Goal: Information Seeking & Learning: Learn about a topic

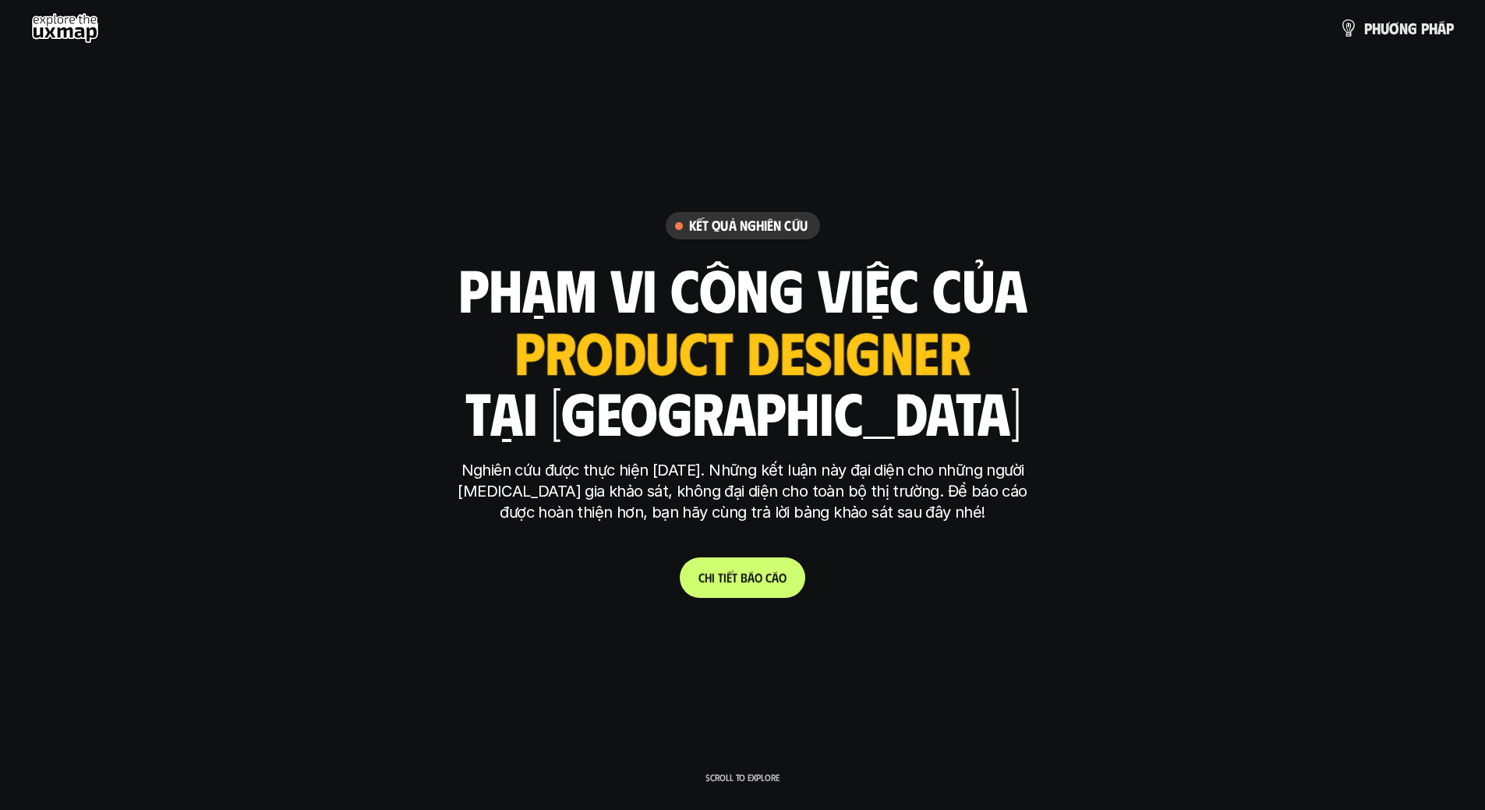
click at [754, 578] on p "C h i t i ế t b á o c á o" at bounding box center [742, 577] width 88 height 15
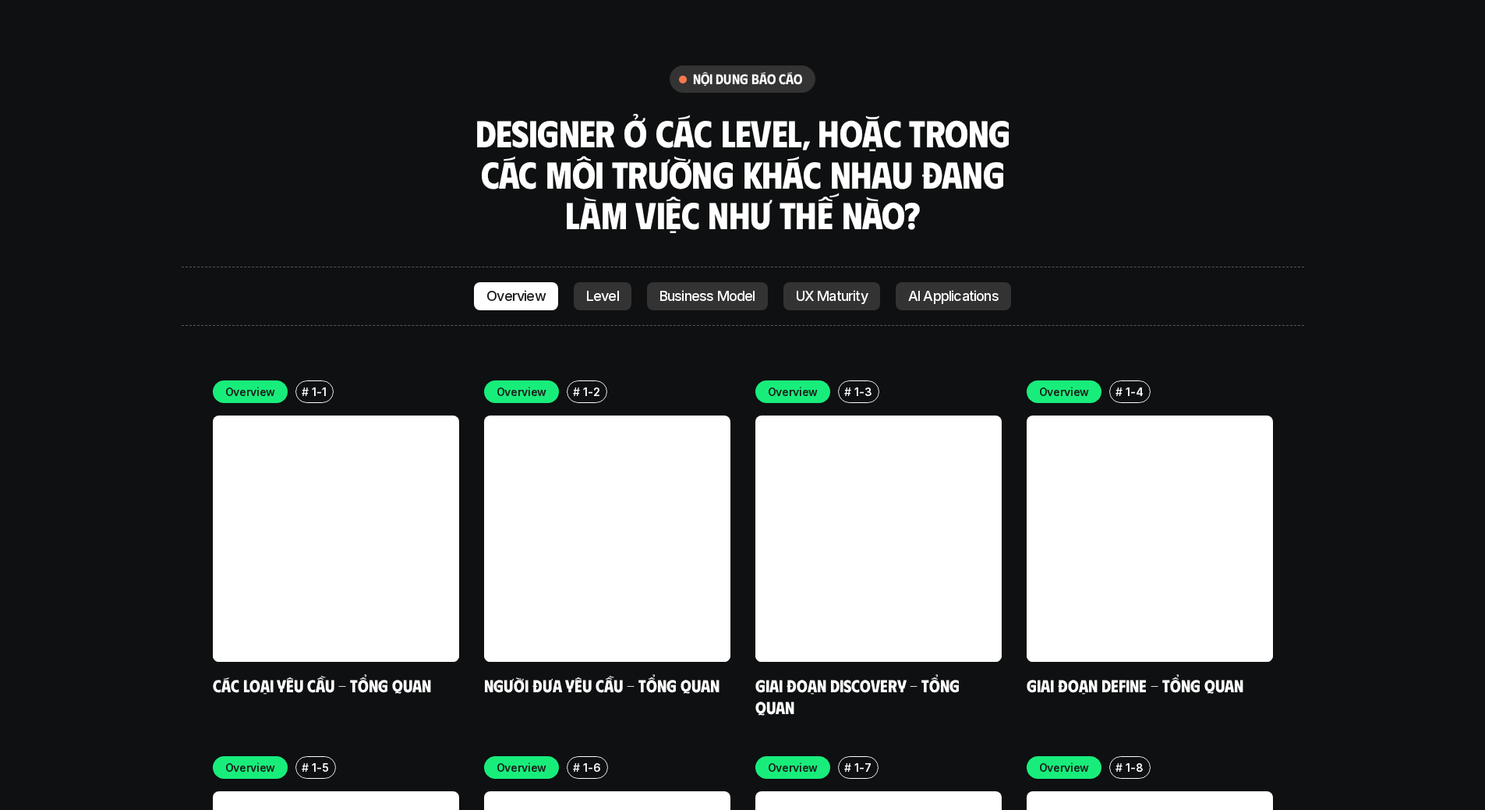
scroll to position [4411, 0]
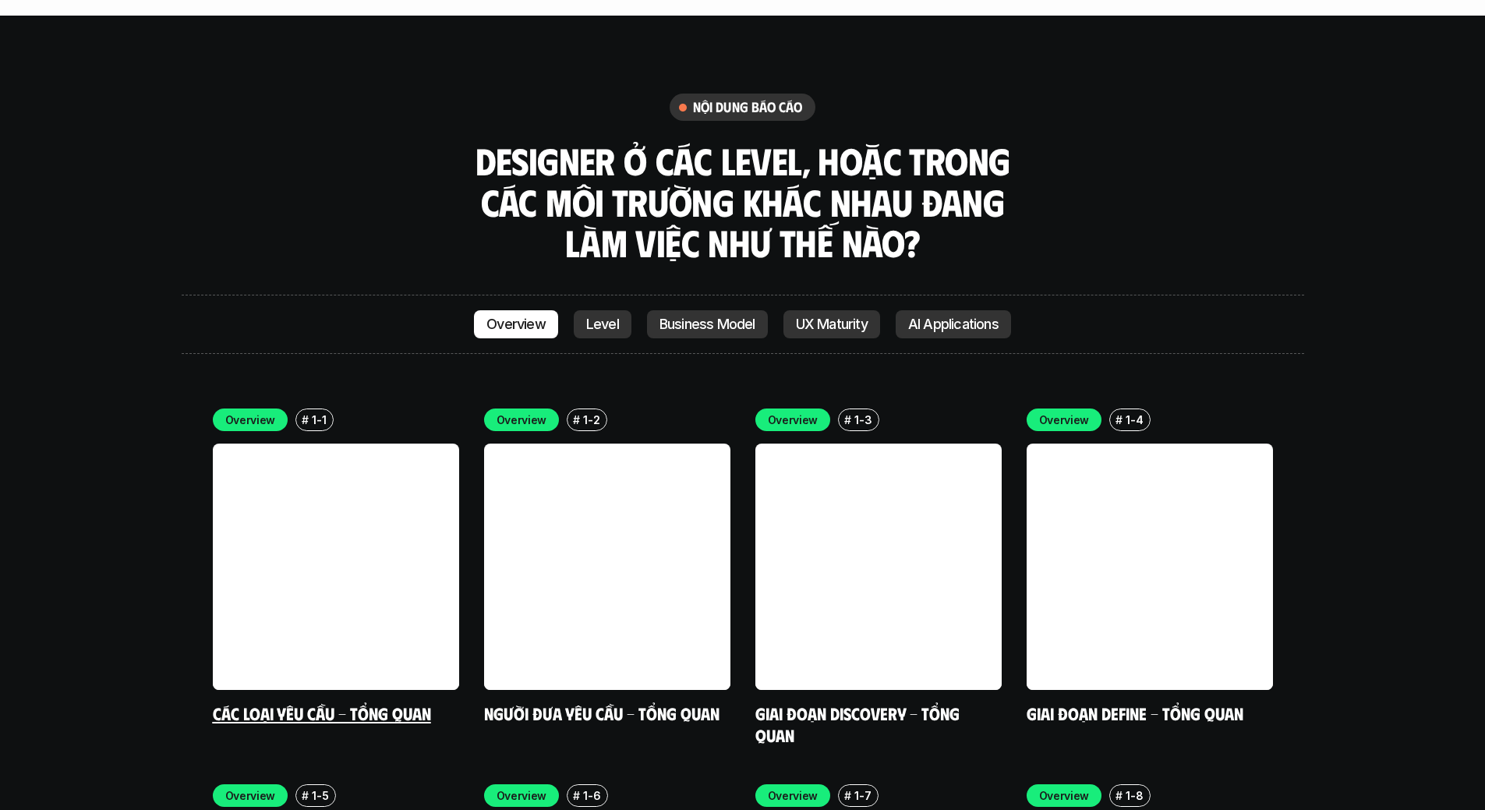
click at [420, 483] on link at bounding box center [336, 566] width 246 height 246
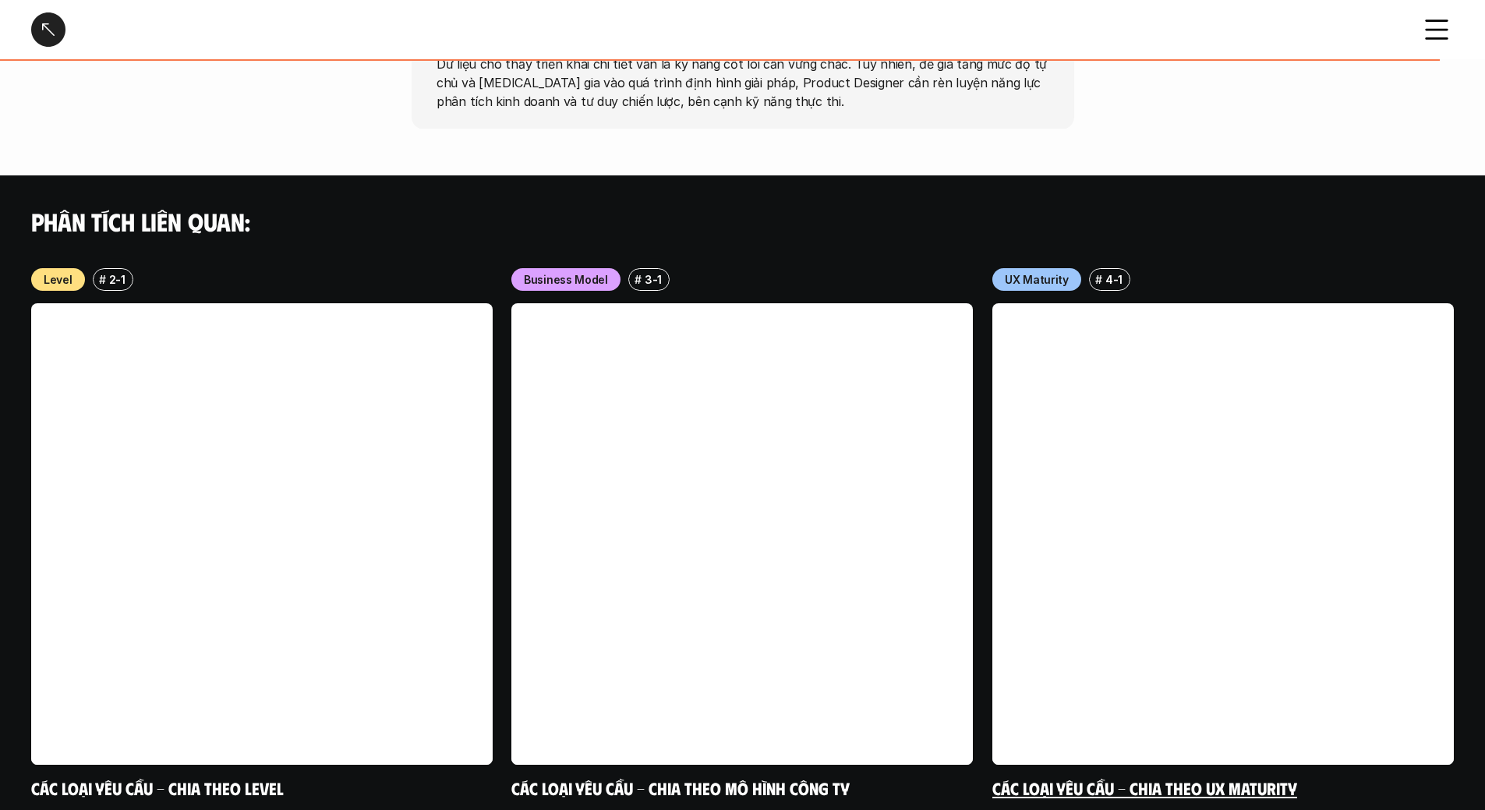
scroll to position [1464, 0]
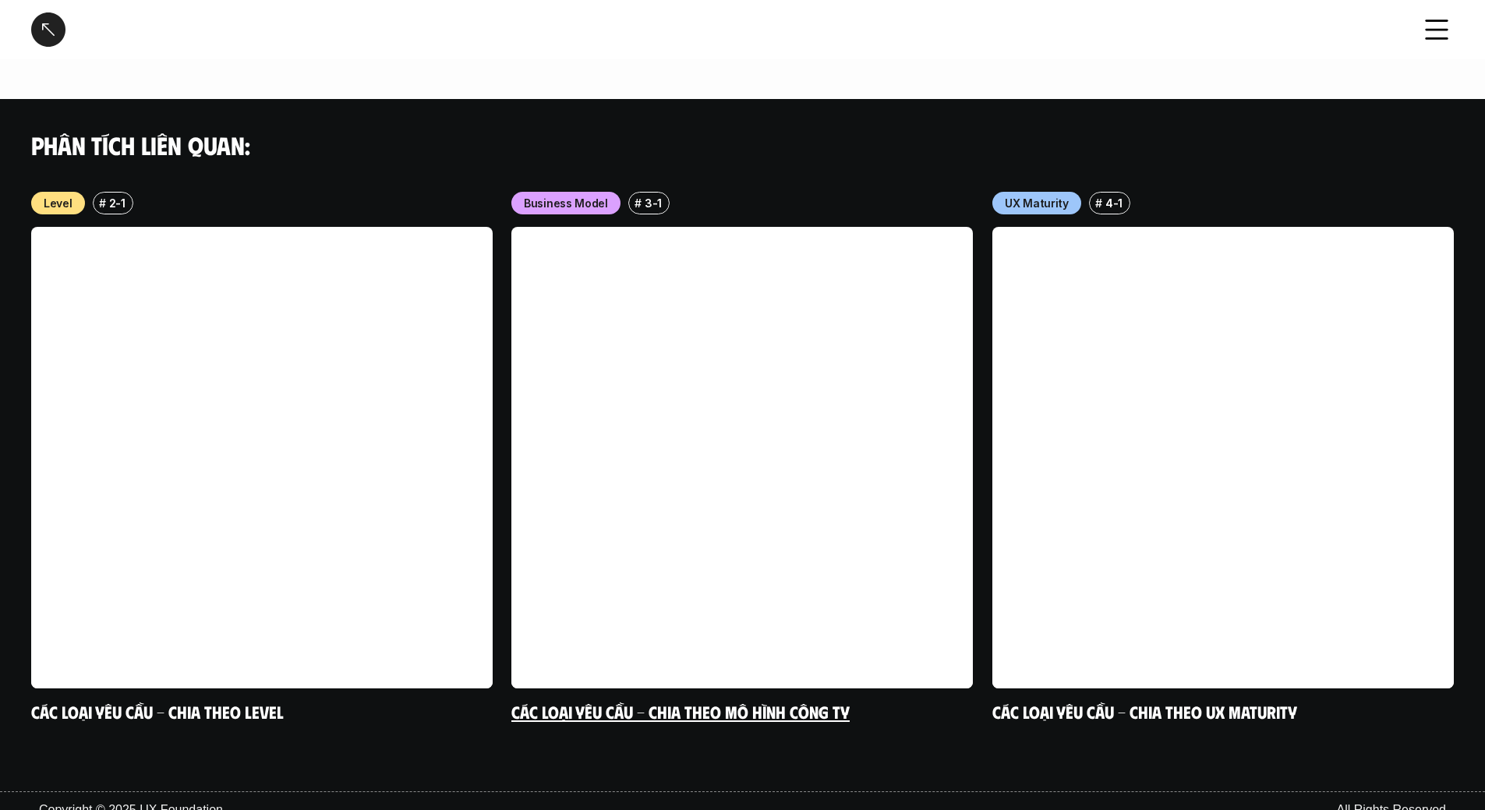
click at [655, 195] on p "3-1" at bounding box center [652, 203] width 17 height 16
click at [1228, 701] on link "Các loại yêu cầu - Chia theo UX Maturity" at bounding box center [1144, 711] width 305 height 21
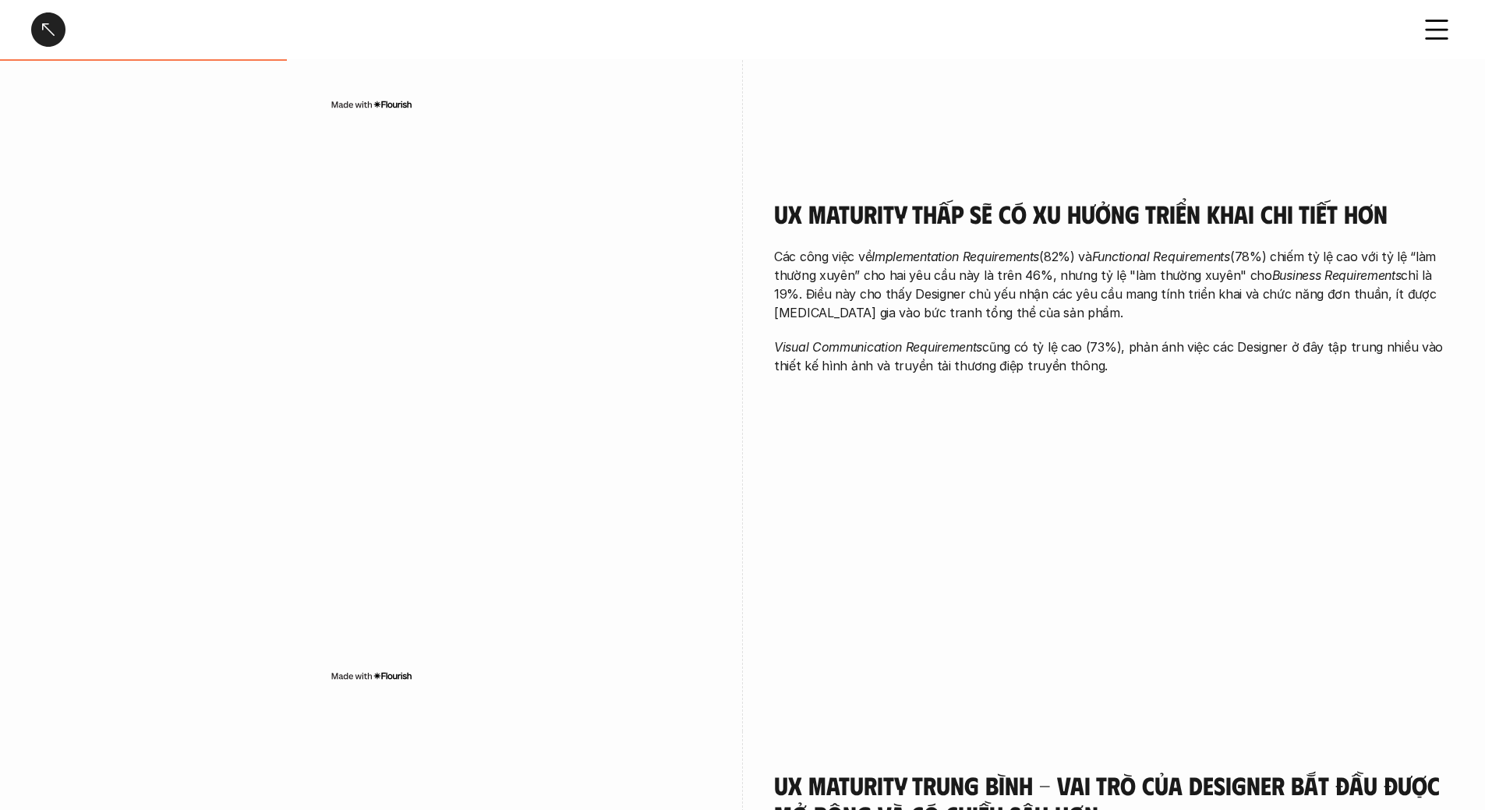
scroll to position [312, 0]
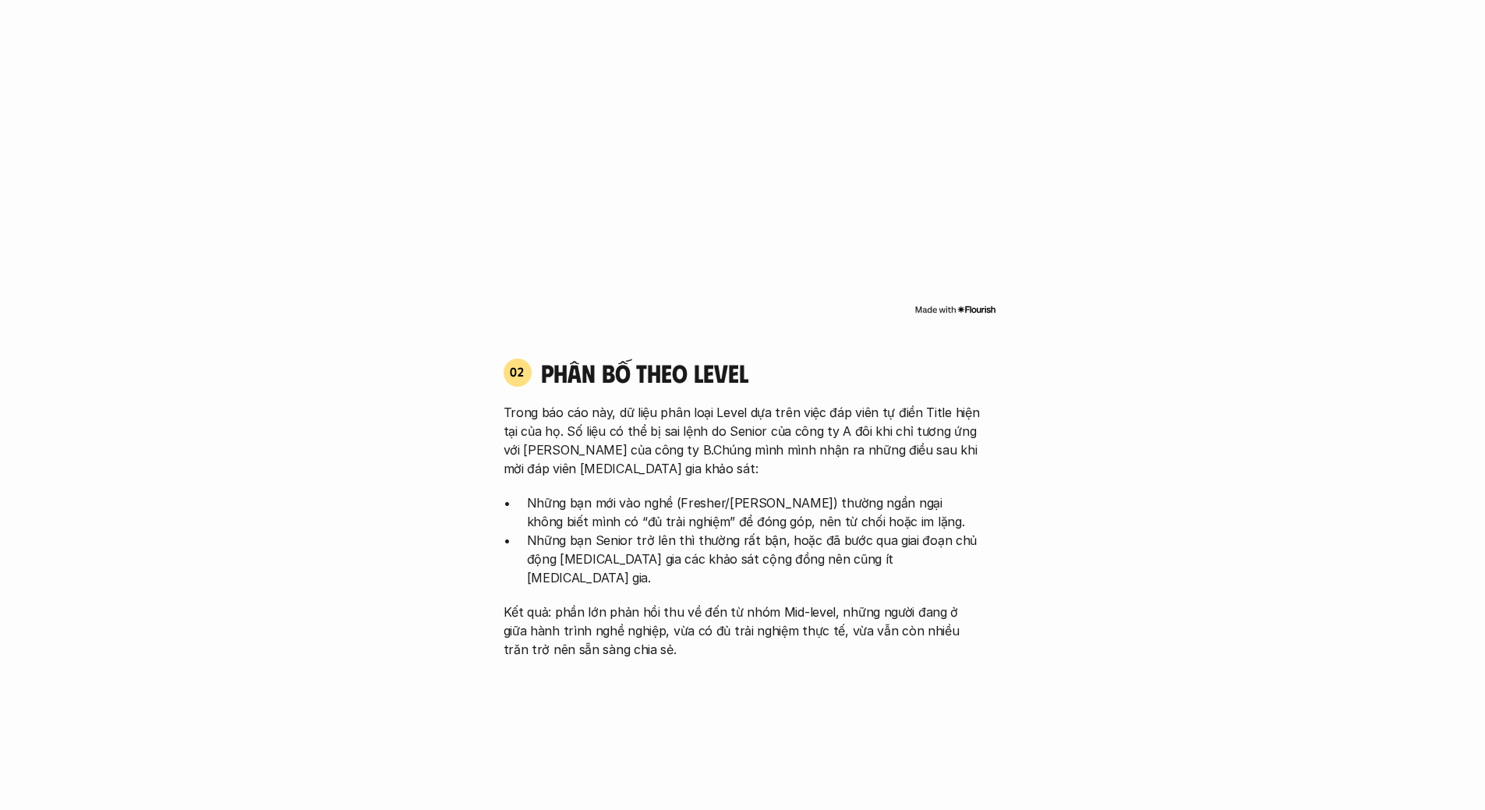
scroll to position [4333, 0]
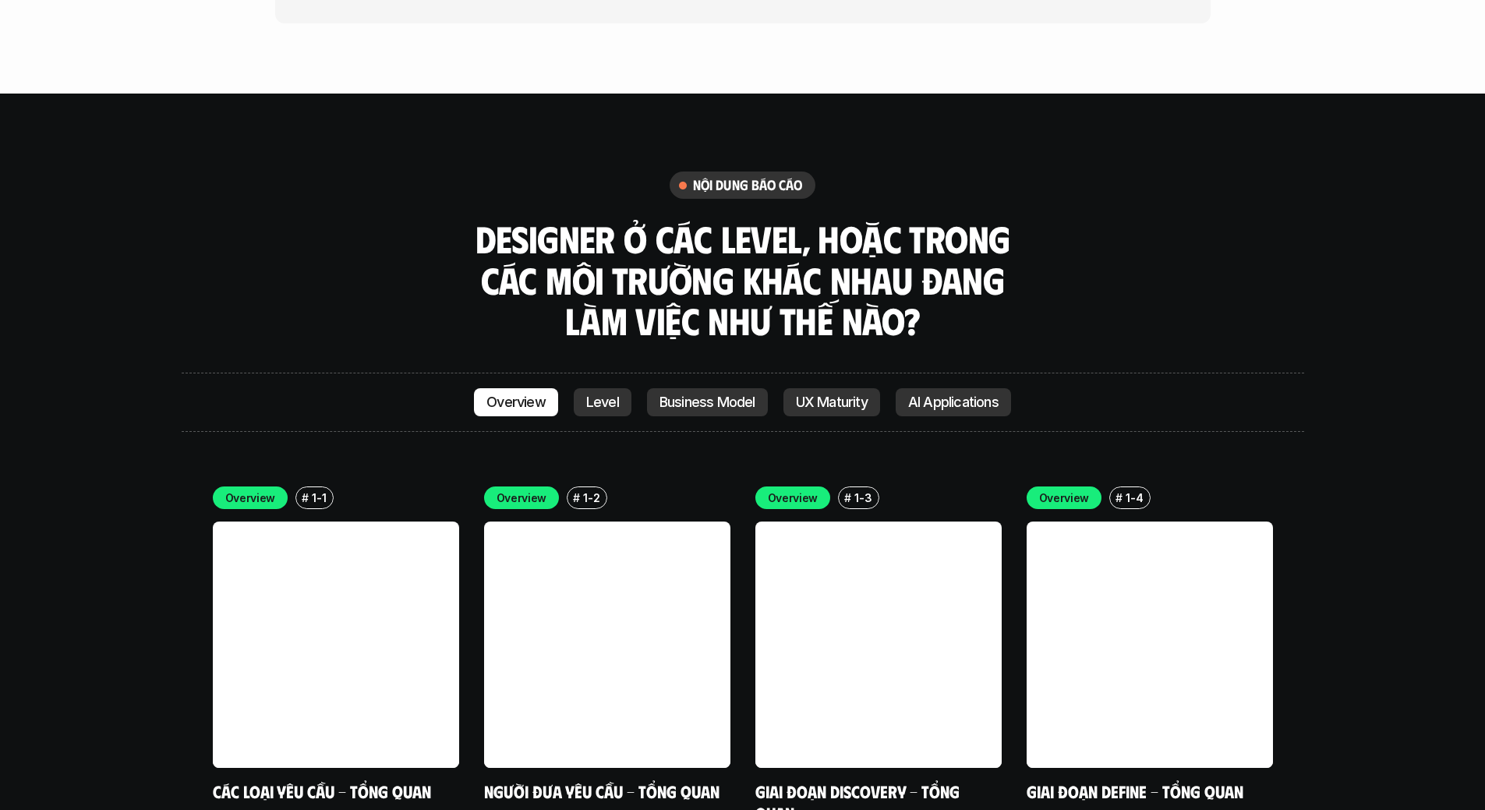
click at [824, 394] on p "UX Maturity" at bounding box center [832, 402] width 72 height 16
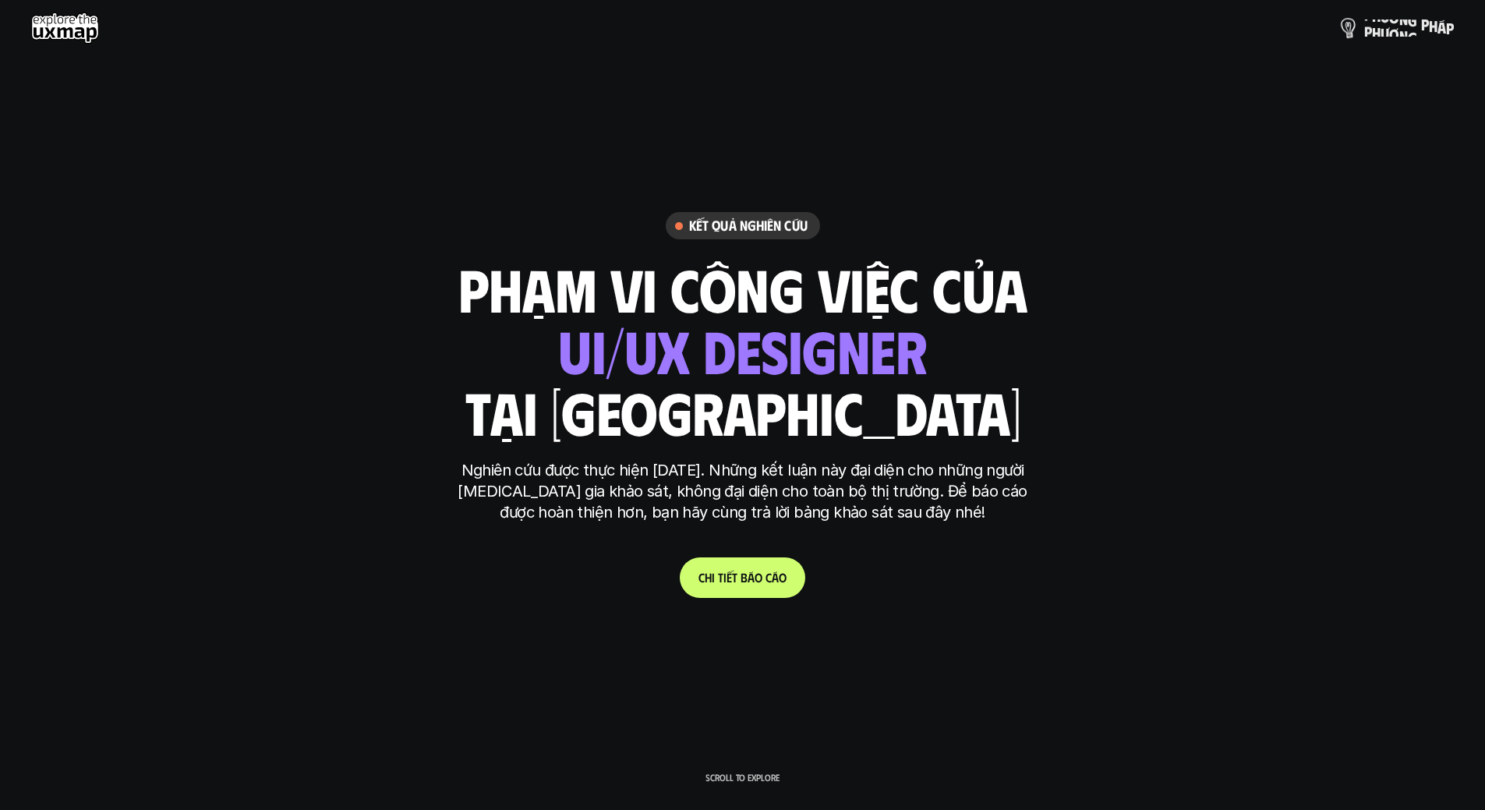
click at [1435, 35] on p "p h ư ơ n g p h á p" at bounding box center [1409, 27] width 90 height 17
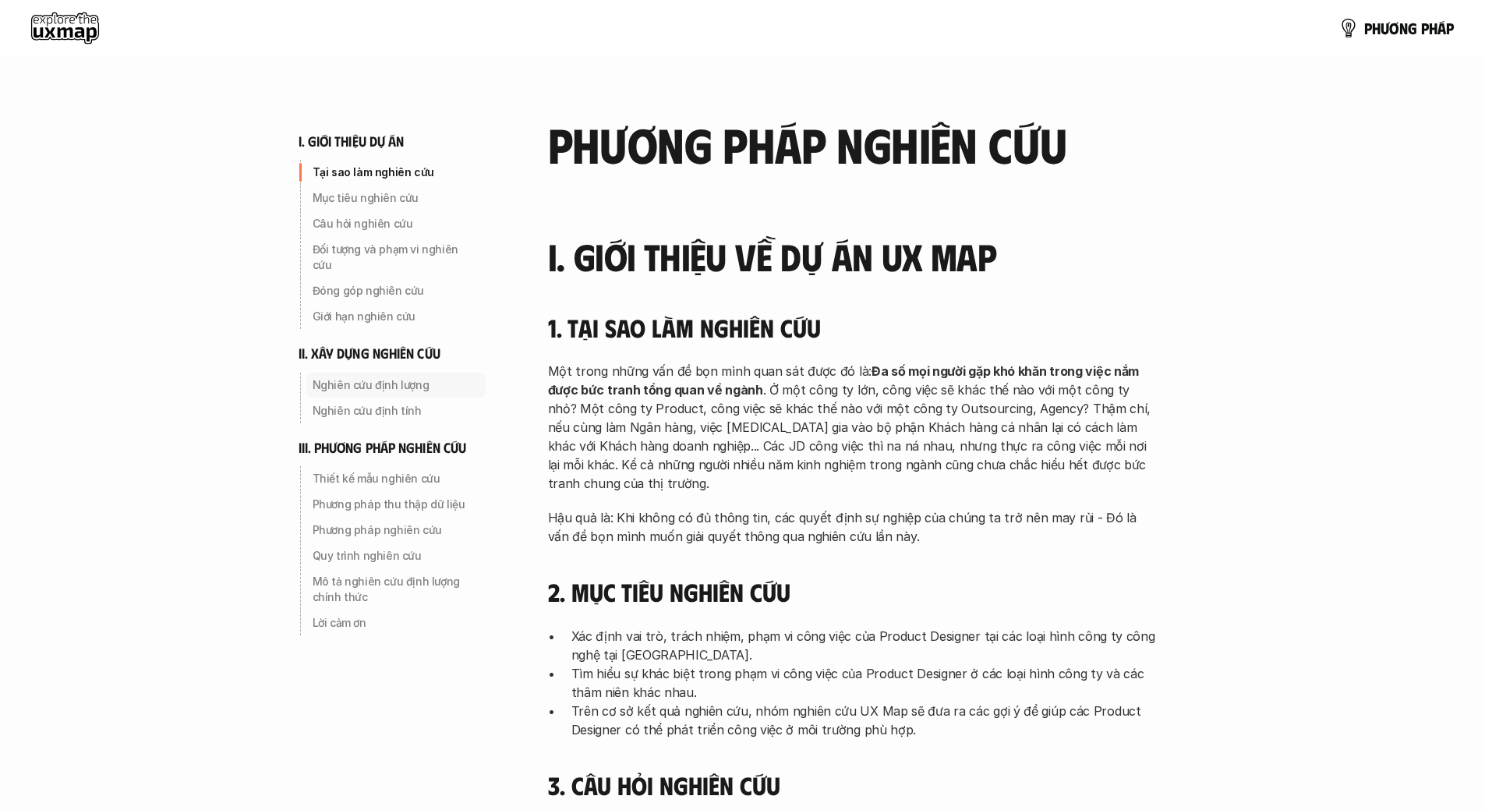
click at [422, 377] on p "Nghiên cứu định lượng" at bounding box center [396, 385] width 167 height 16
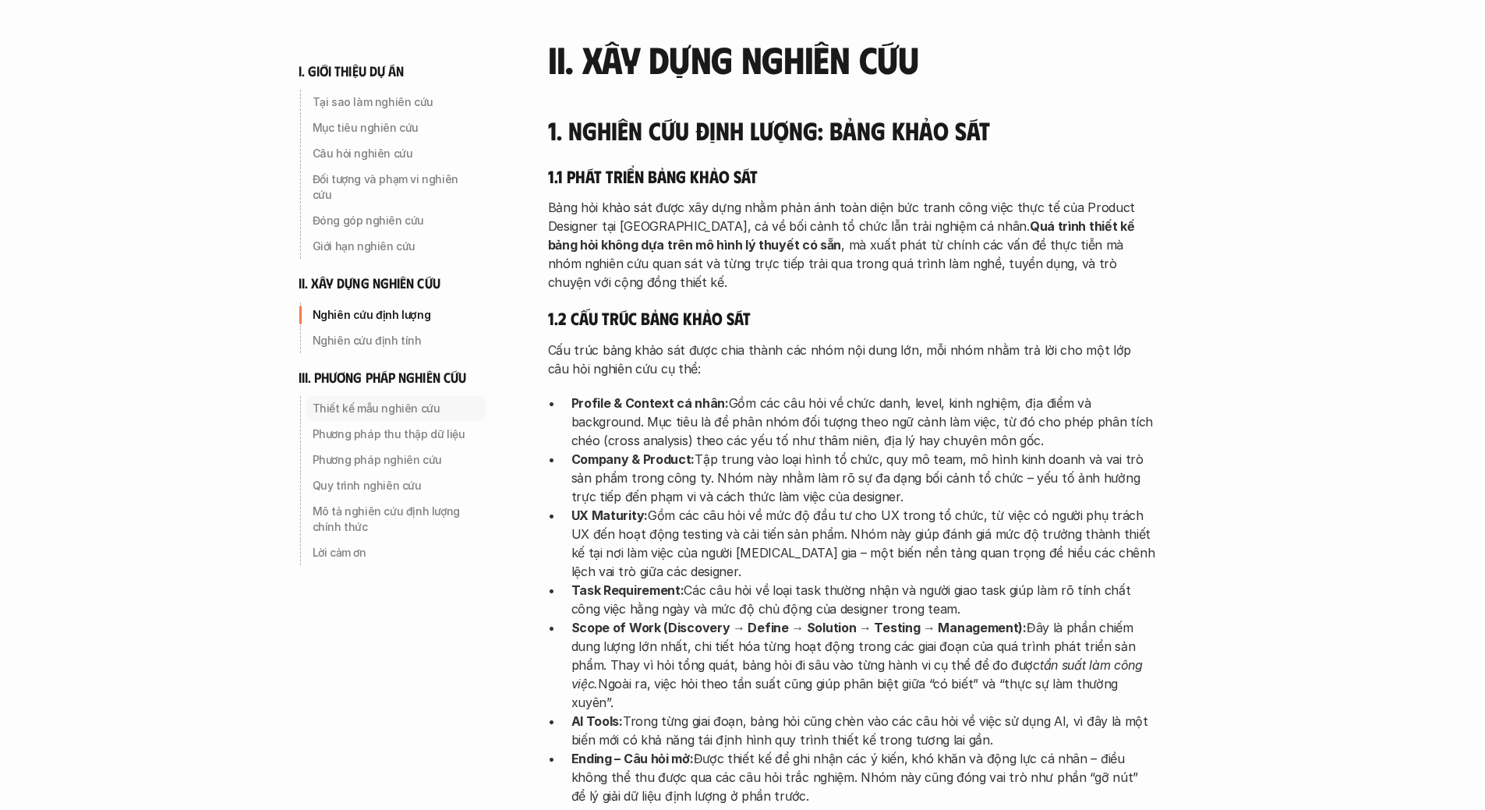
scroll to position [2065, 0]
click at [402, 337] on div "i. giới thiệu dự án Tại sao làm nghiên cứu Mục tiêu nghiên cứu Câu hỏi nghiên c…" at bounding box center [407, 282] width 218 height 565
click at [407, 336] on div "Nghiên cứu định tính" at bounding box center [395, 340] width 179 height 25
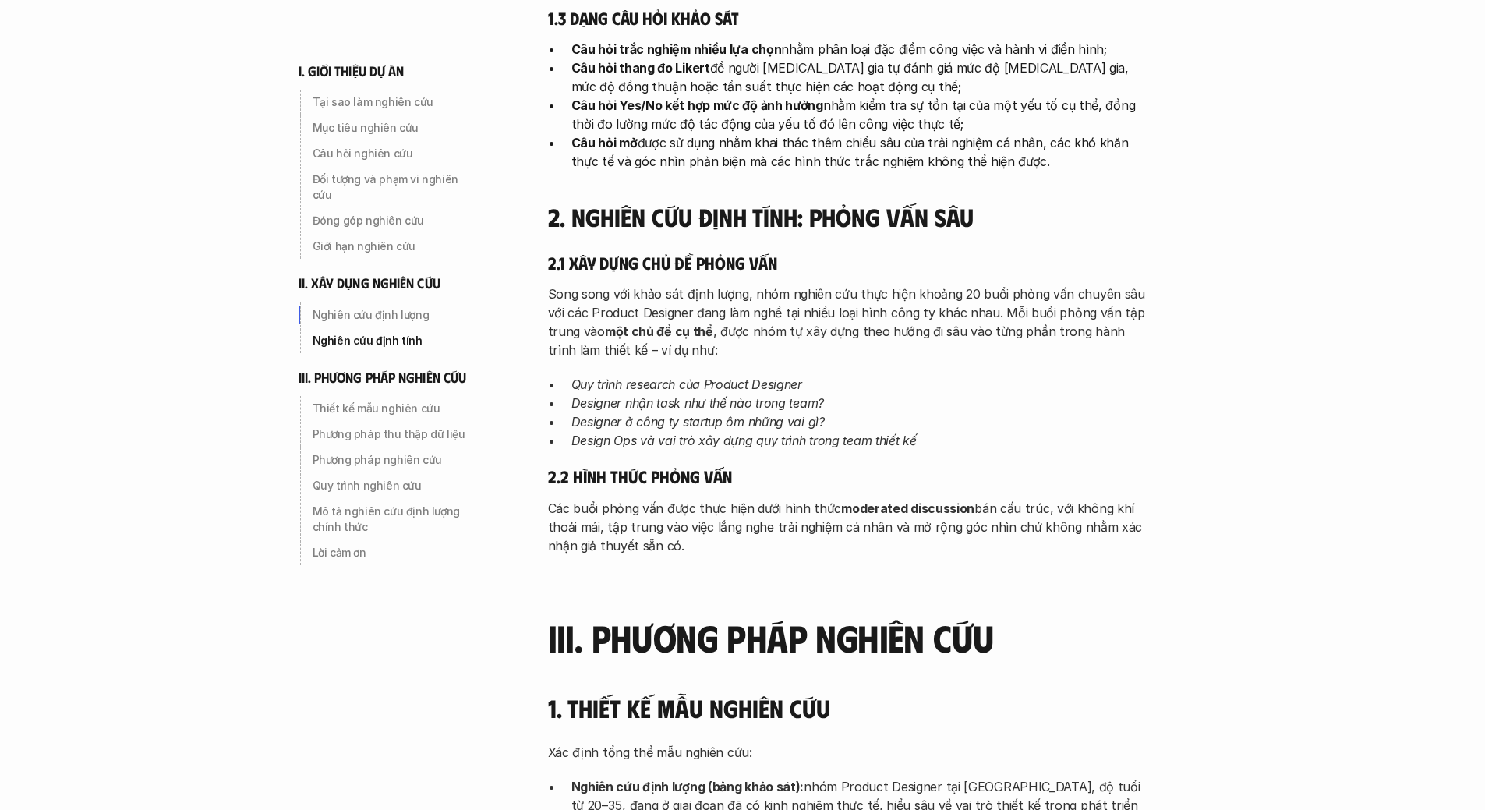
scroll to position [2959, 0]
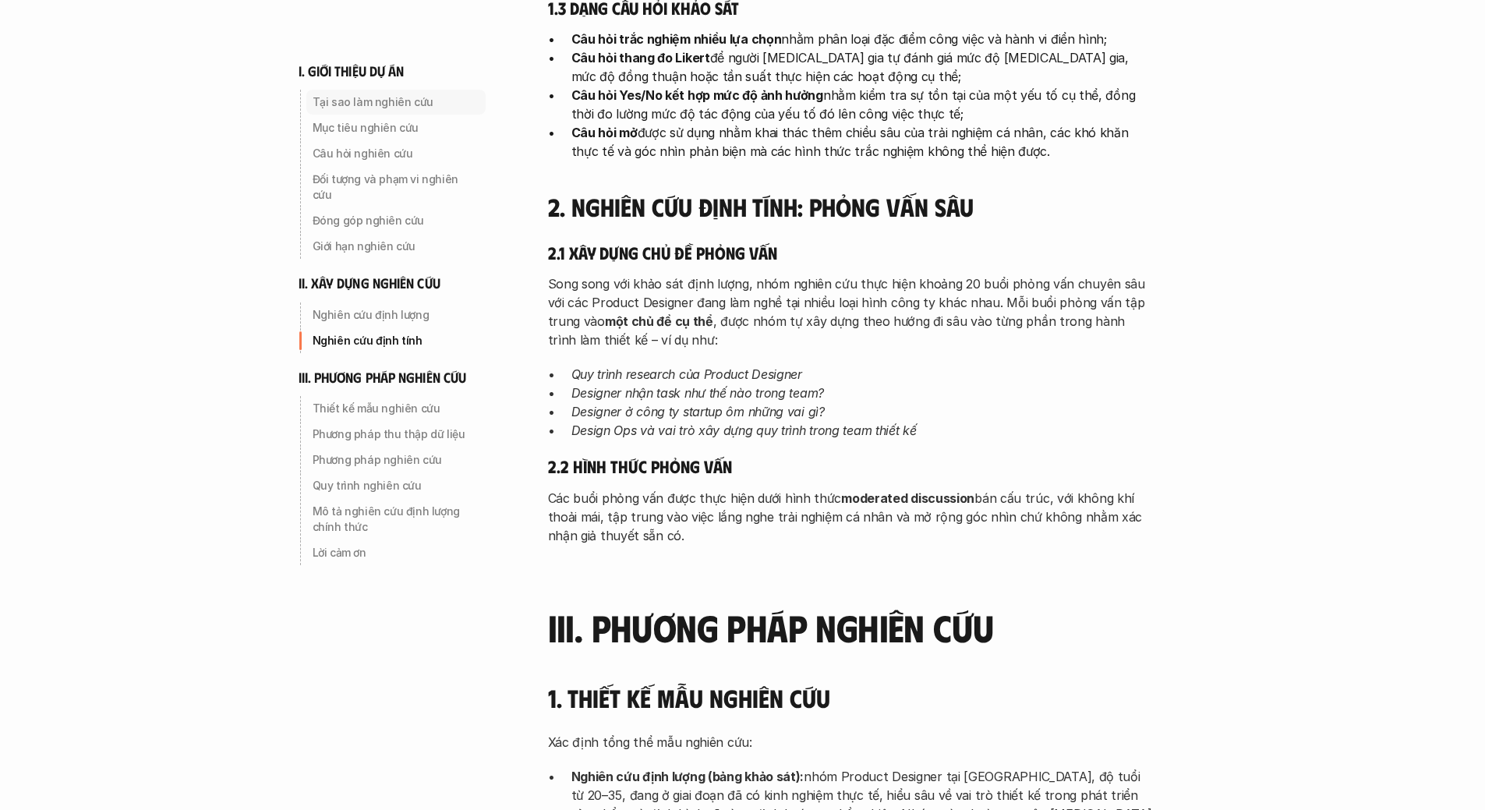
click at [396, 104] on p "Tại sao làm nghiên cứu" at bounding box center [396, 102] width 167 height 16
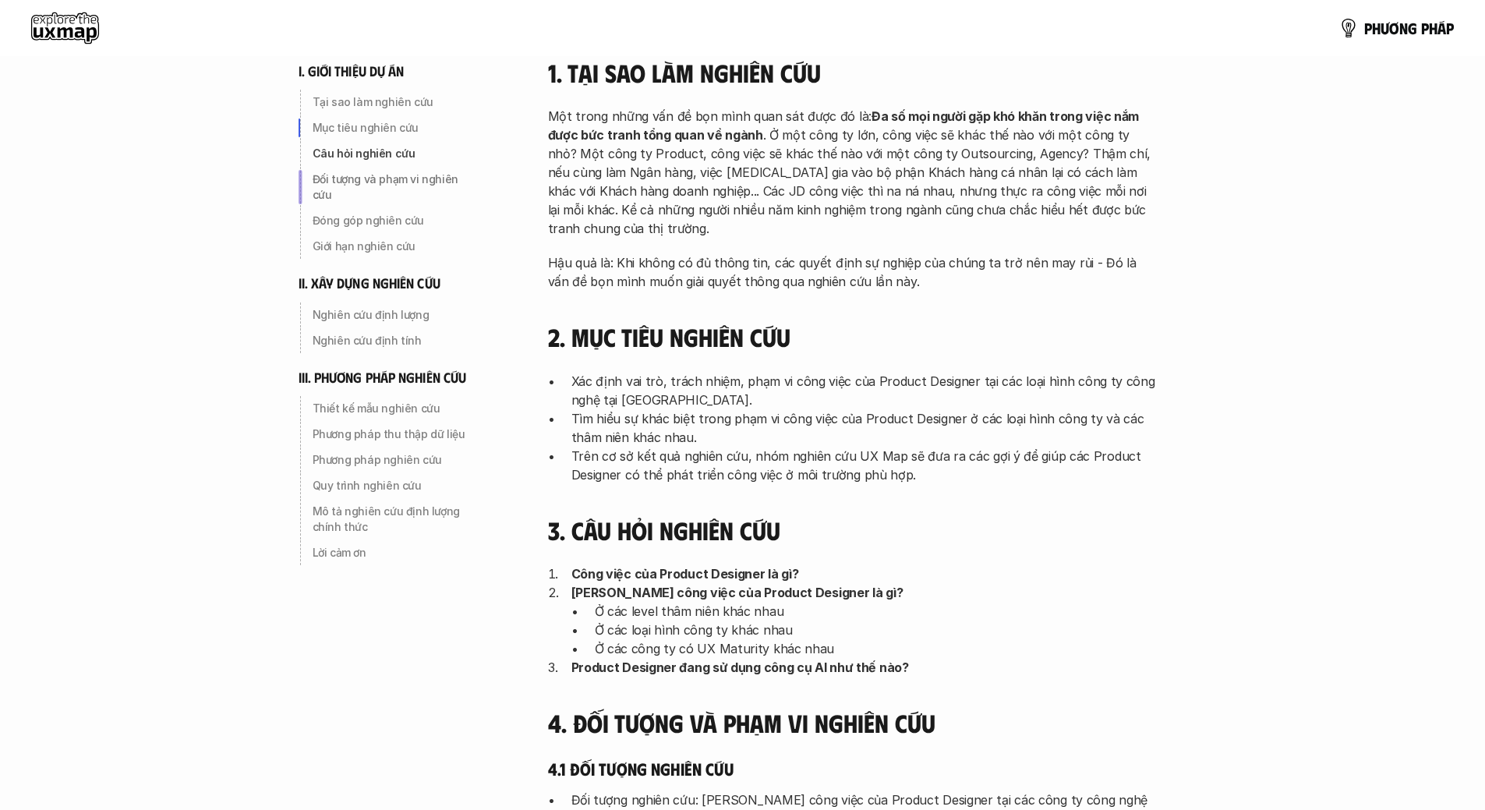
scroll to position [236, 0]
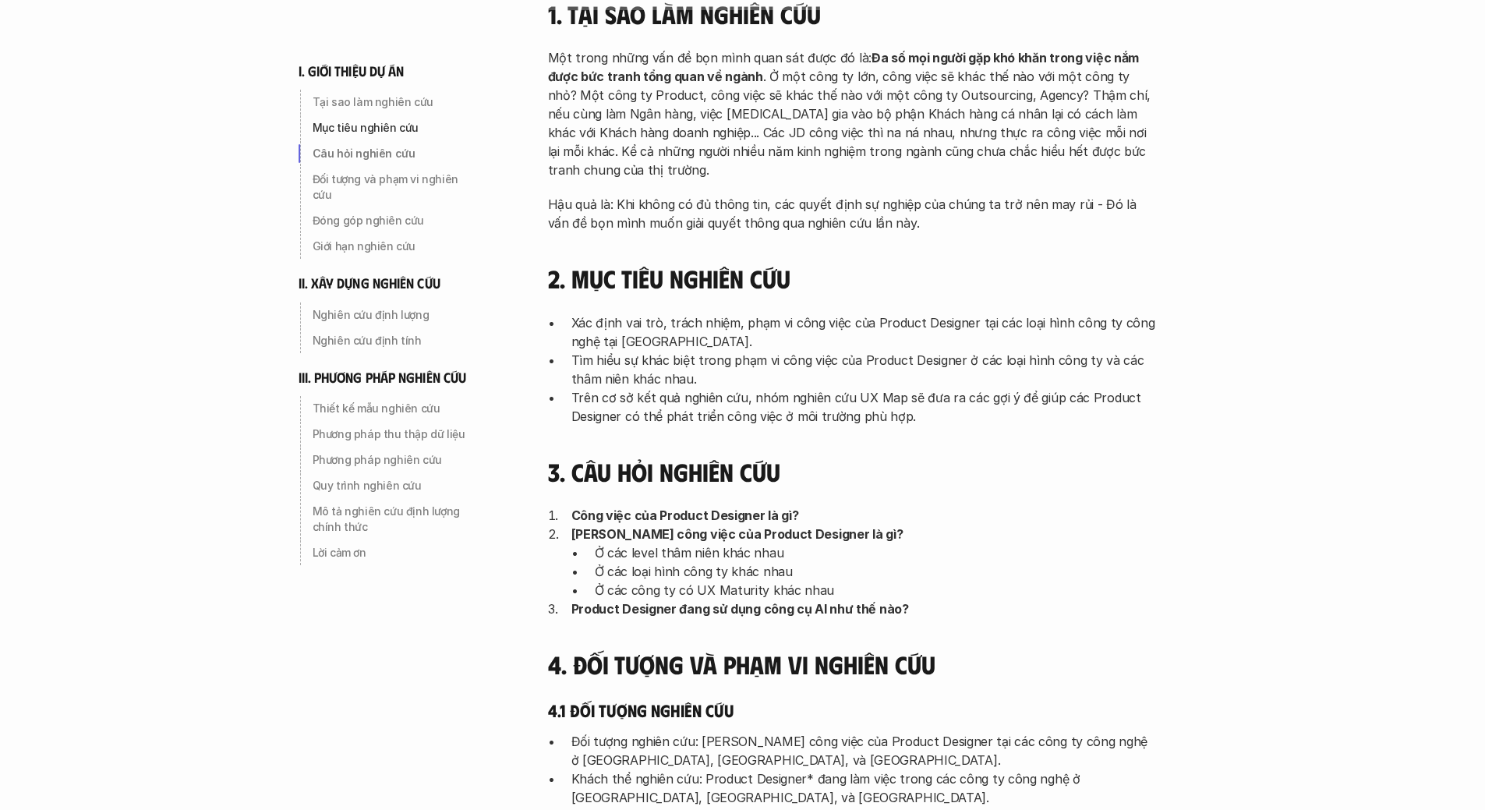
scroll to position [314, 0]
click at [790, 545] on p "Ở các level thâm niên khác nhau" at bounding box center [875, 551] width 561 height 19
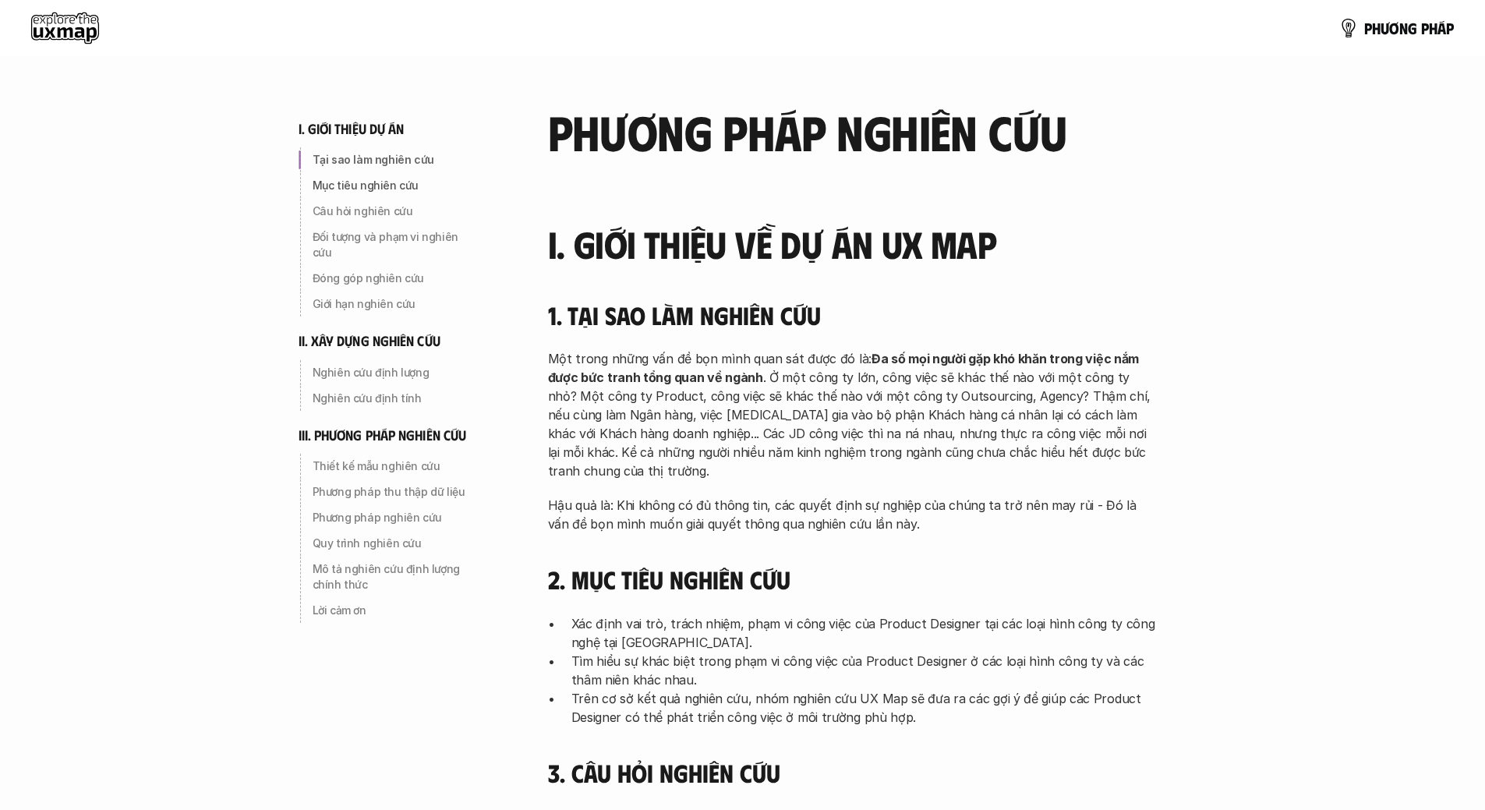
scroll to position [0, 0]
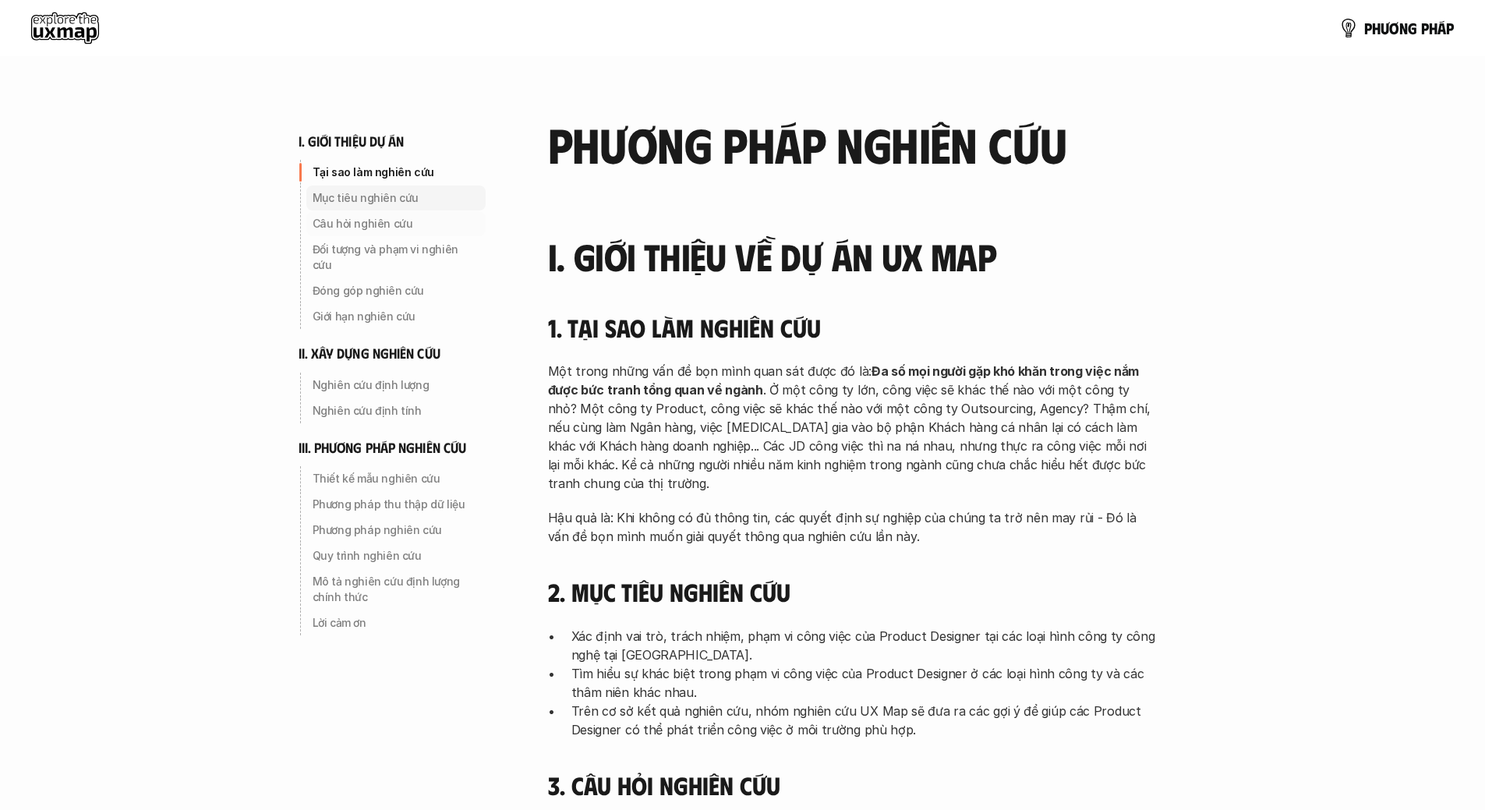
click at [346, 203] on p "Mục tiêu nghiên cứu" at bounding box center [396, 198] width 167 height 16
